Goal: Task Accomplishment & Management: Complete application form

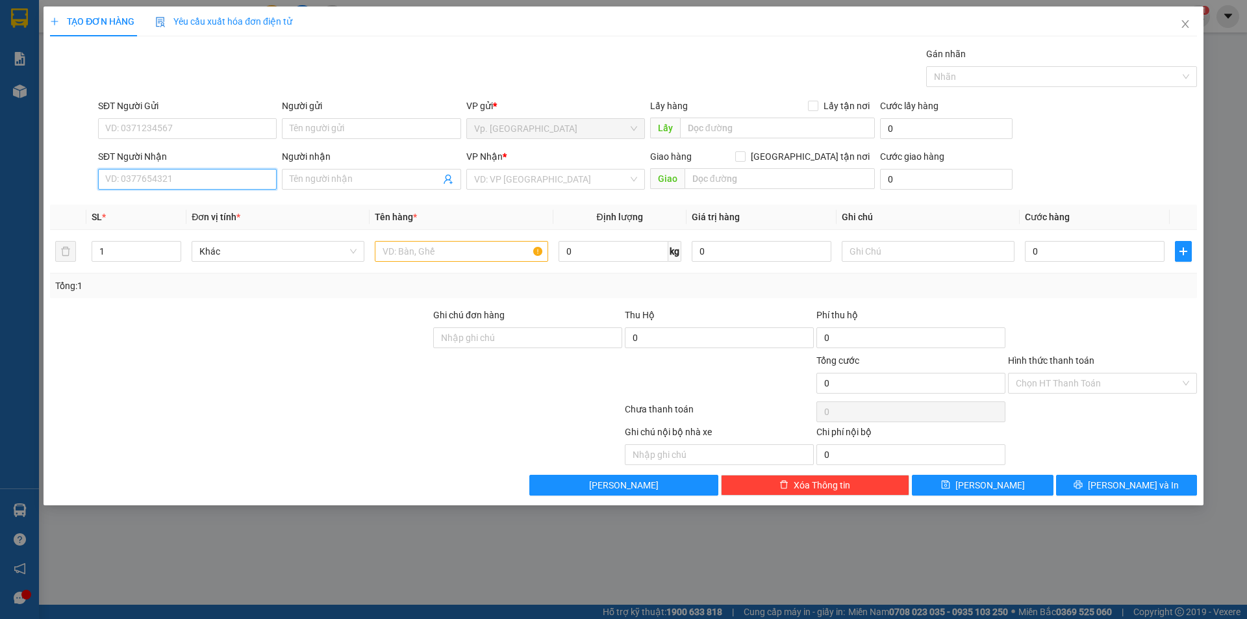
click at [146, 183] on input "SĐT Người Nhận" at bounding box center [187, 179] width 179 height 21
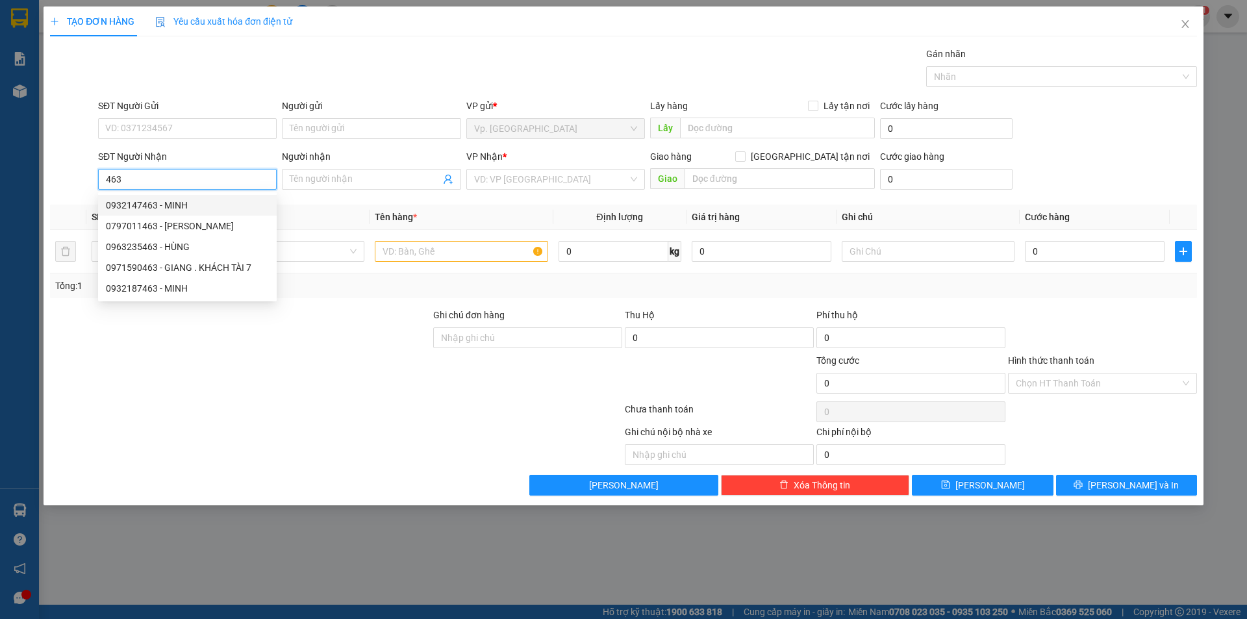
click at [184, 202] on div "0932147463 - MINH" at bounding box center [187, 205] width 163 height 14
type input "0932147463"
type input "MINH"
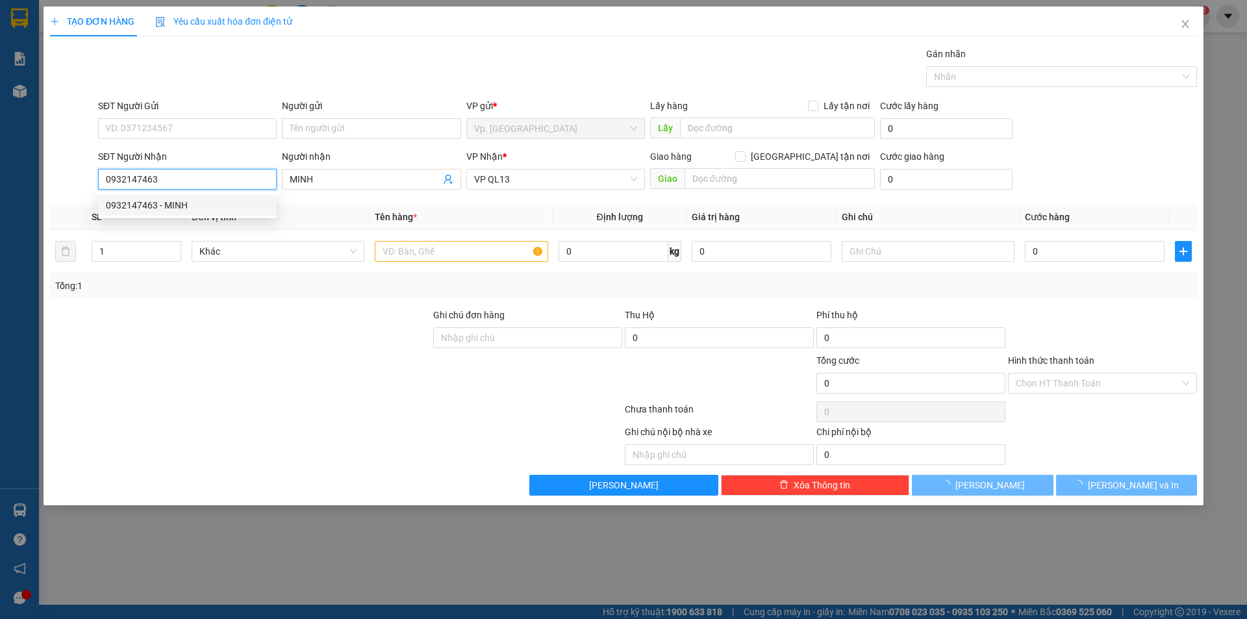
type input "50.000"
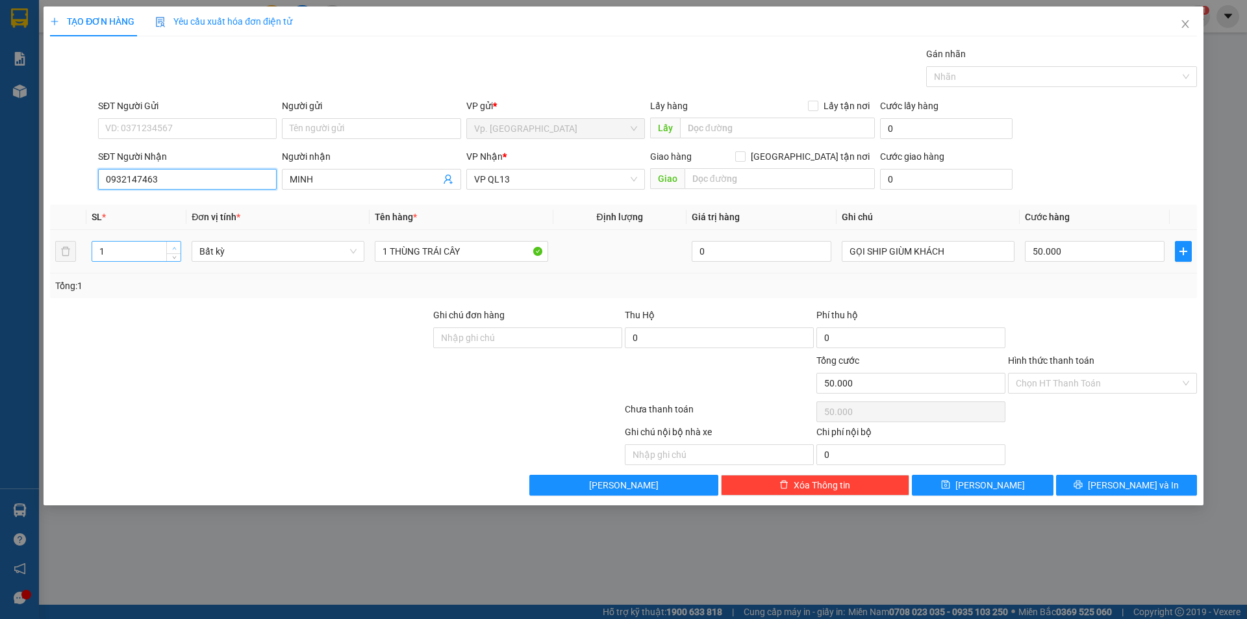
type input "0932147463"
click at [178, 245] on span "up" at bounding box center [174, 248] width 8 height 8
type input "3"
click at [178, 245] on span "up" at bounding box center [174, 248] width 8 height 8
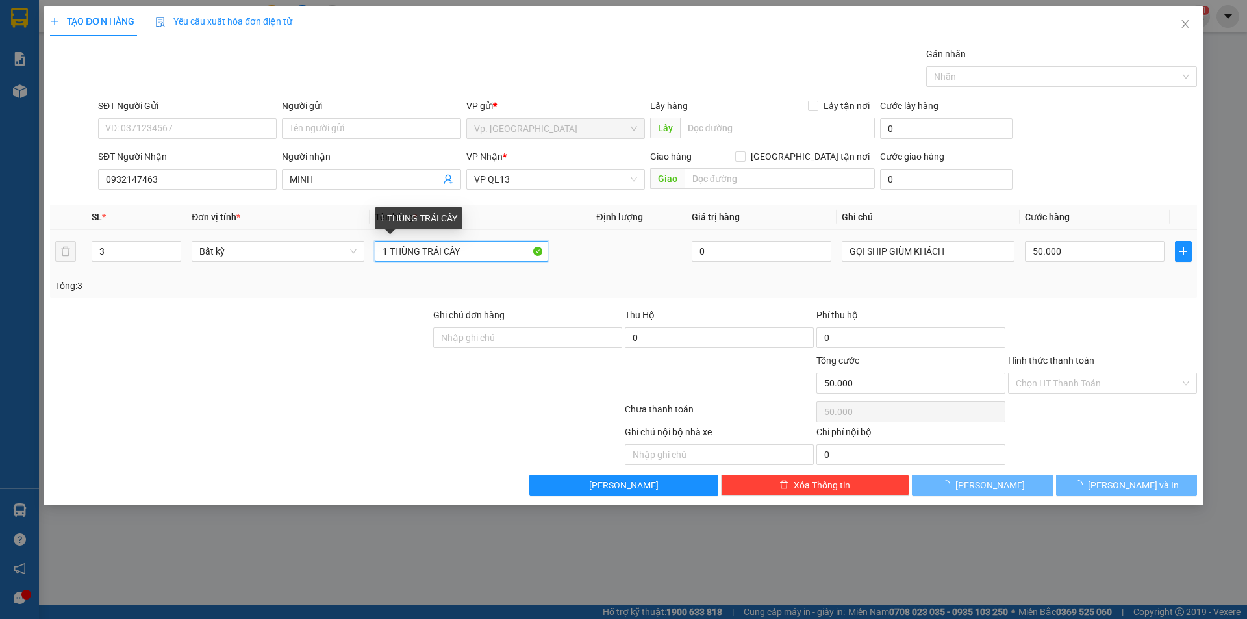
drag, startPoint x: 387, startPoint y: 251, endPoint x: 423, endPoint y: 356, distance: 111.3
click at [386, 252] on input "1 THÙNG TRÁI CÂY" at bounding box center [461, 251] width 173 height 21
type input "0"
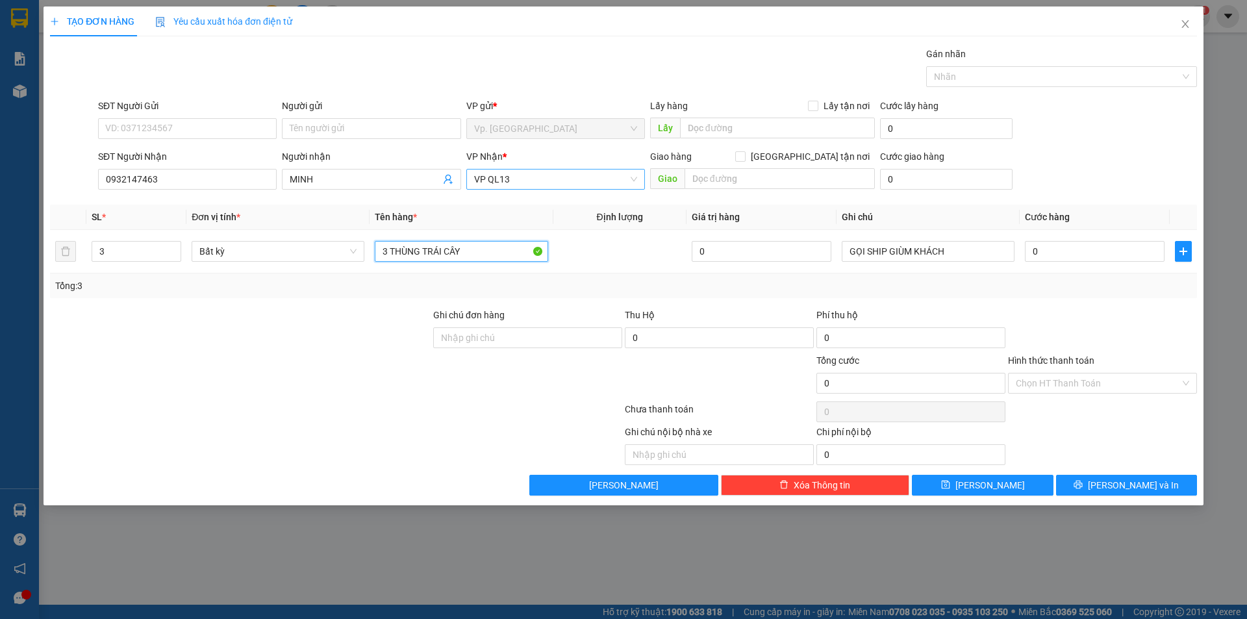
click at [525, 178] on span "VP QL13" at bounding box center [555, 178] width 163 height 19
type input "3 THÙNG TRÁI CÂY"
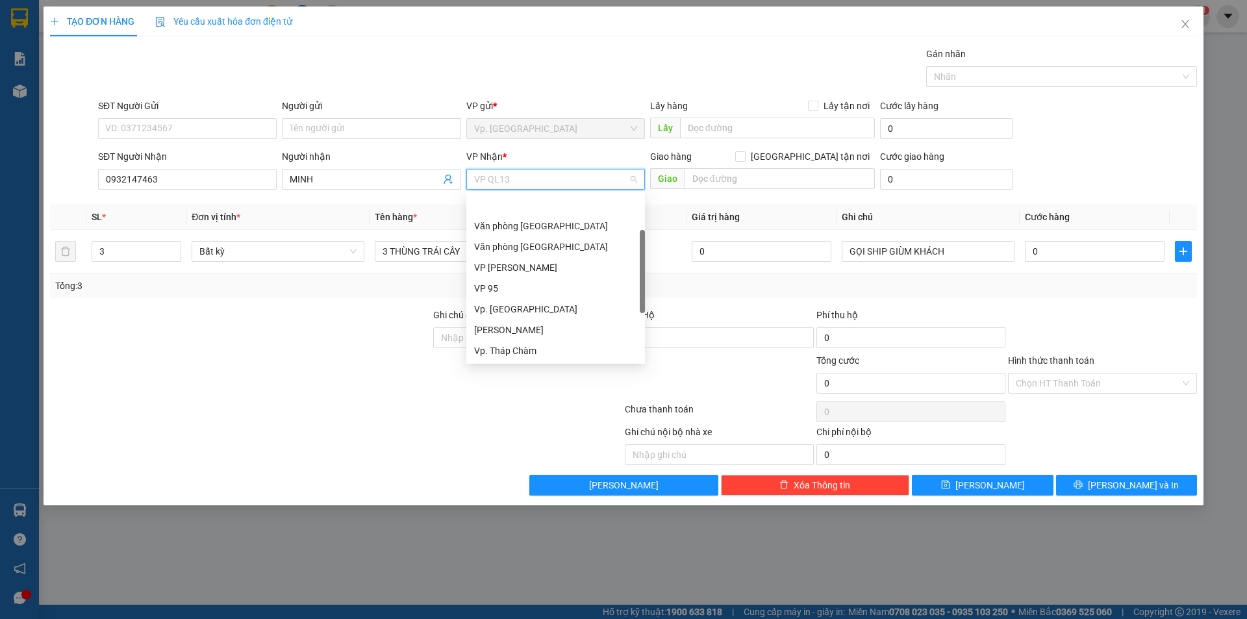
scroll to position [42, 0]
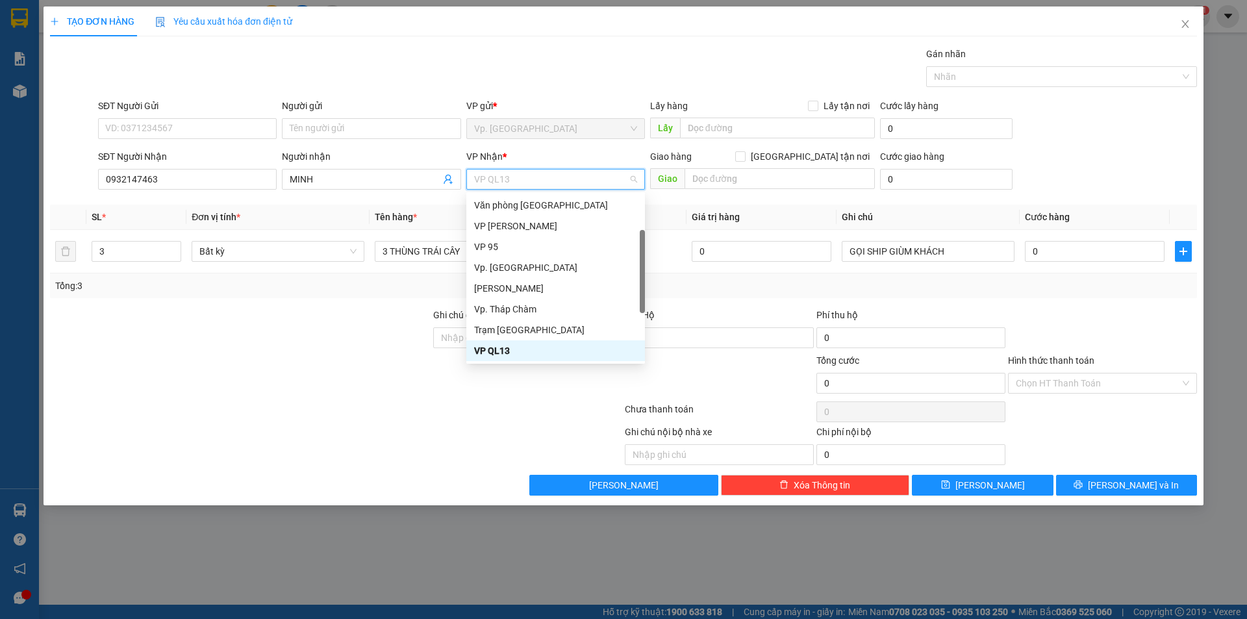
click at [525, 178] on span "VP QL13" at bounding box center [555, 178] width 163 height 19
click at [521, 351] on div "VP QL13" at bounding box center [555, 350] width 163 height 14
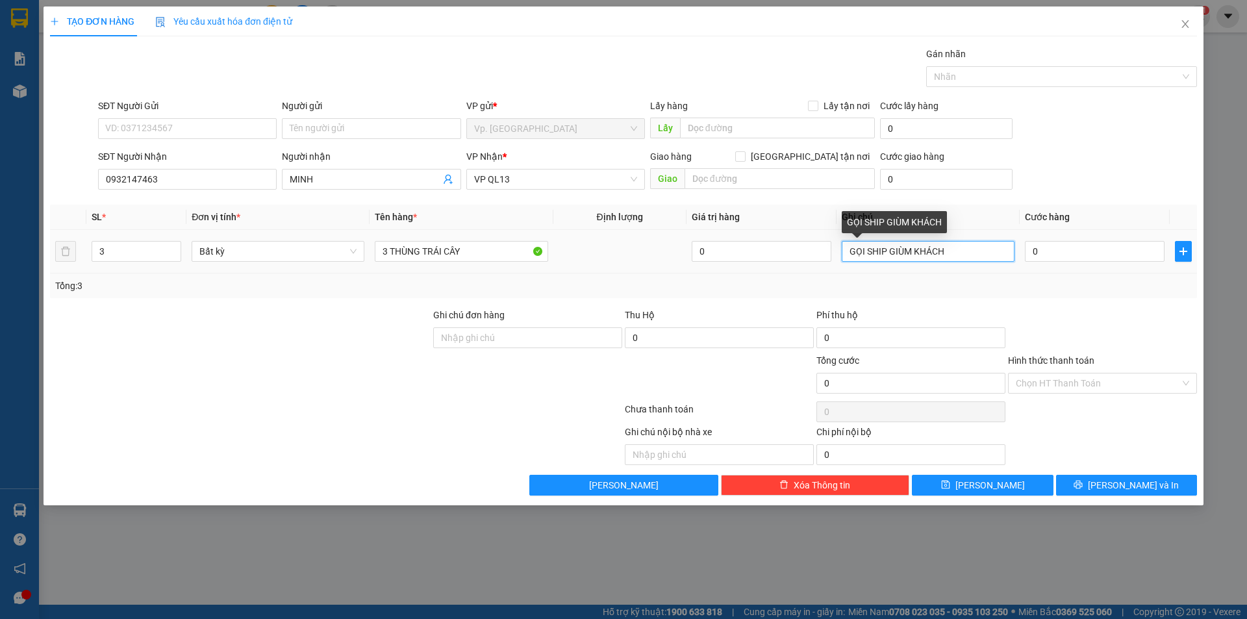
drag, startPoint x: 977, startPoint y: 254, endPoint x: 778, endPoint y: 262, distance: 199.5
click at [778, 263] on tr "3 Bất kỳ 3 THÙNG TRÁI CÂY 0 GỌI SHIP GIÙM KHÁCH 0" at bounding box center [623, 251] width 1147 height 43
click at [978, 255] on input "GỌI SHIP GIÙM KHÁCH" at bounding box center [927, 251] width 173 height 21
click at [885, 306] on div "Transit Pickup Surcharge Ids Transit Deliver Surcharge Ids Transit Deliver Surc…" at bounding box center [623, 271] width 1147 height 449
click at [1105, 253] on input "0" at bounding box center [1095, 251] width 140 height 21
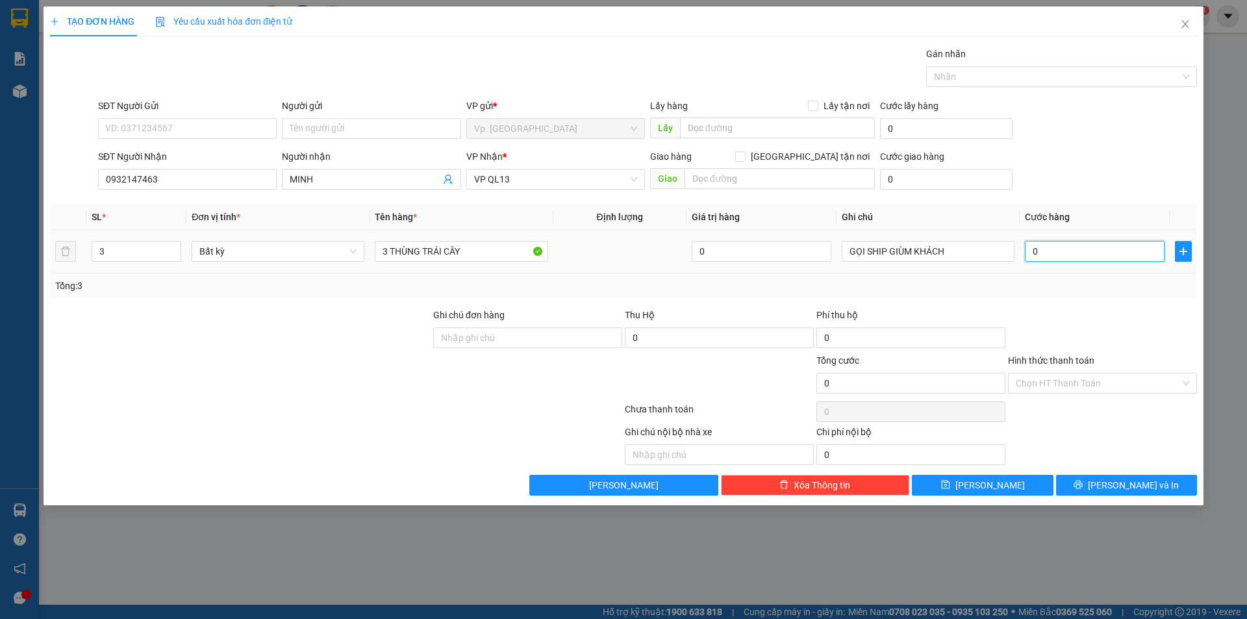
type input "1"
type input "15"
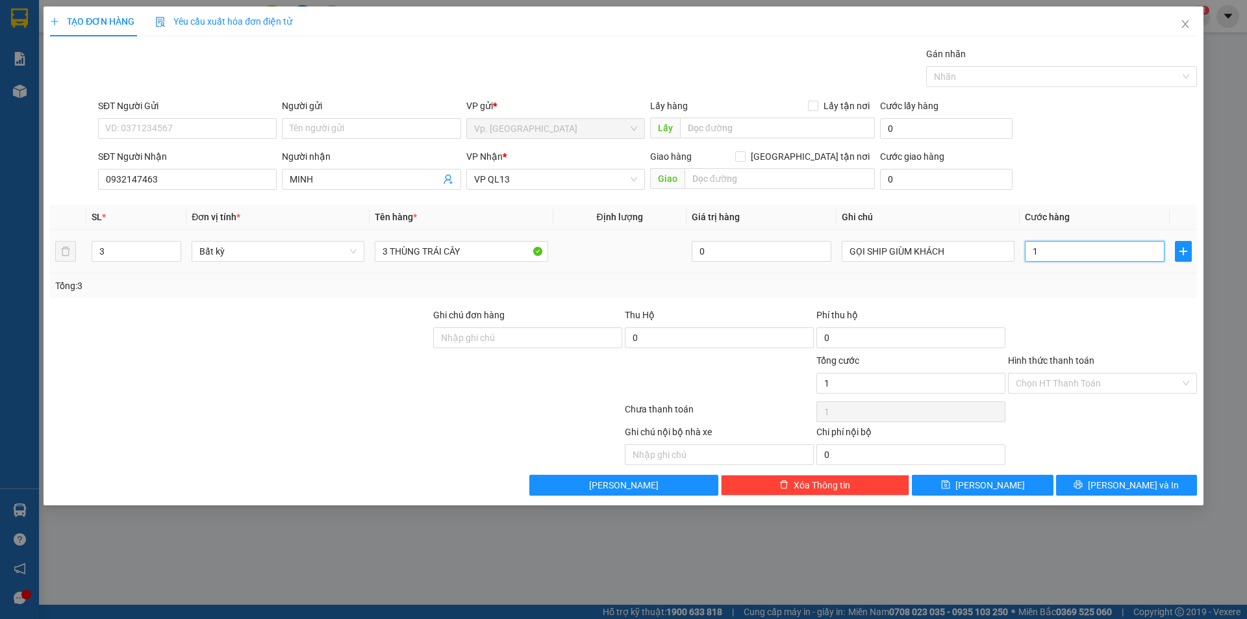
type input "15"
type input "150"
type input "150.000"
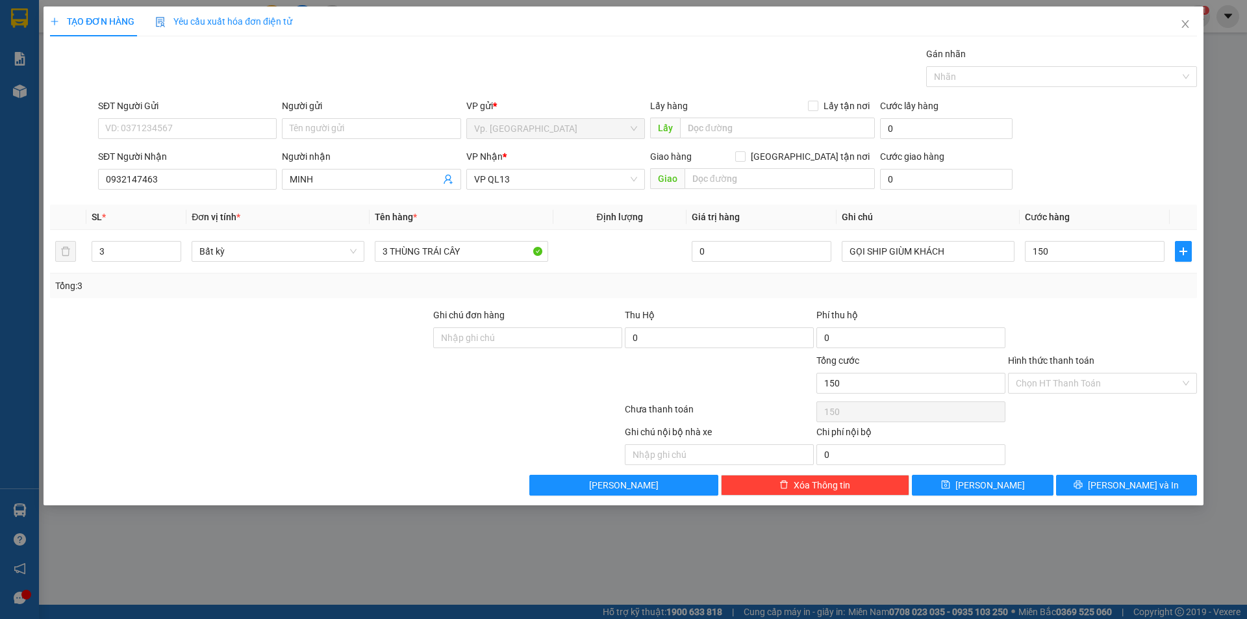
type input "150.000"
click at [1113, 316] on div at bounding box center [1102, 330] width 192 height 45
click at [1126, 490] on span "[PERSON_NAME] và In" at bounding box center [1132, 485] width 91 height 14
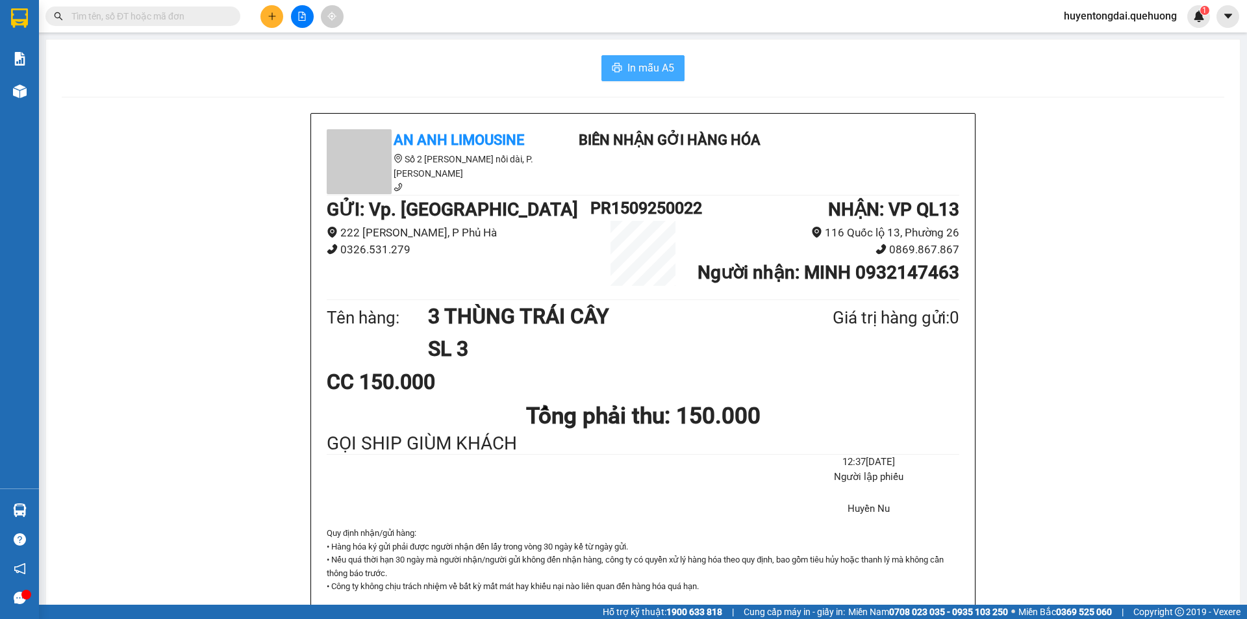
click at [641, 73] on span "In mẫu A5" at bounding box center [650, 68] width 47 height 16
click at [658, 69] on span "In mẫu A5" at bounding box center [650, 68] width 47 height 16
click at [634, 70] on span "In mẫu A5" at bounding box center [650, 68] width 47 height 16
click at [619, 70] on button "In mẫu A5" at bounding box center [642, 68] width 83 height 26
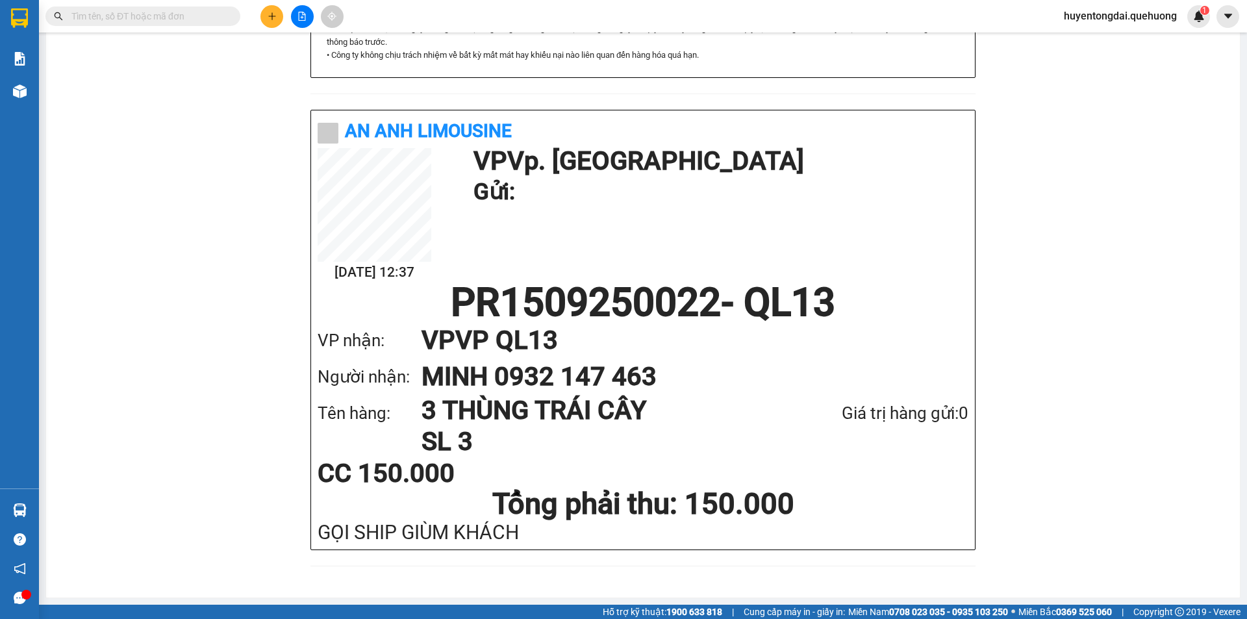
scroll to position [560, 0]
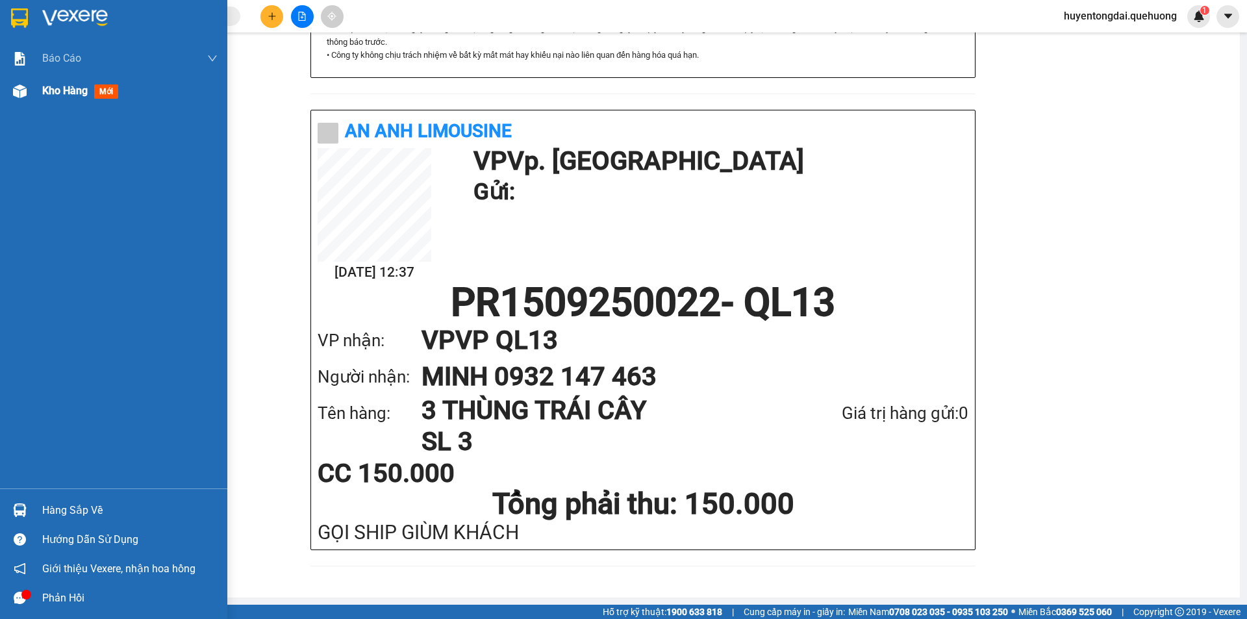
click at [16, 89] on img at bounding box center [20, 91] width 14 height 14
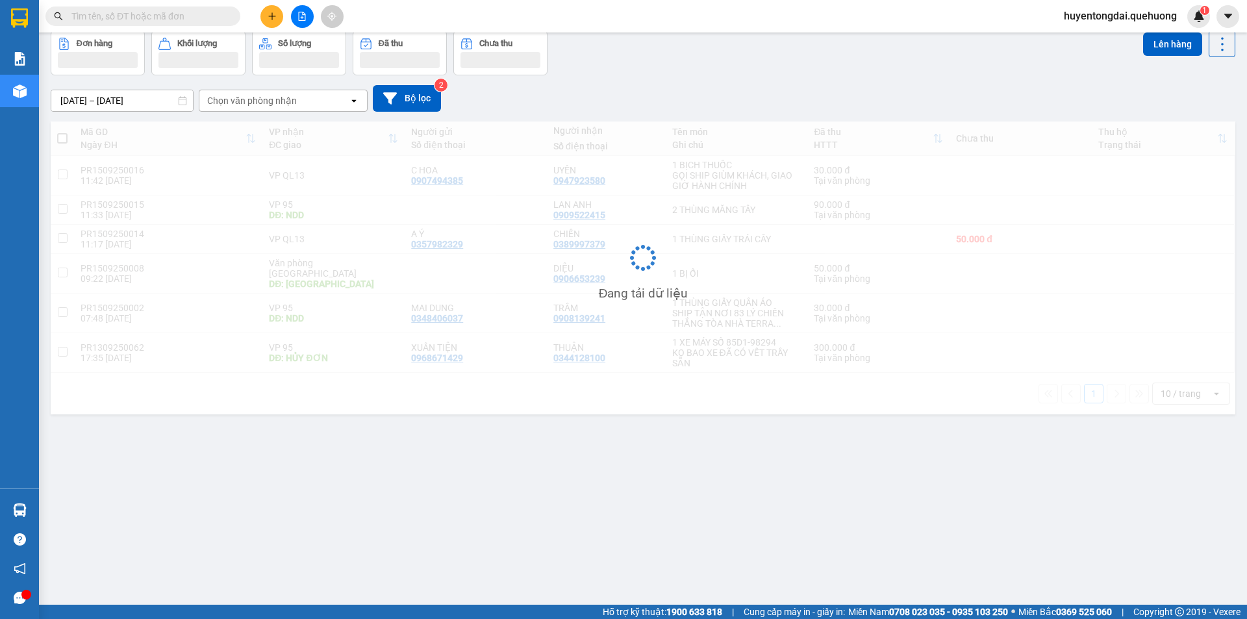
scroll to position [60, 0]
